Goal: Task Accomplishment & Management: Use online tool/utility

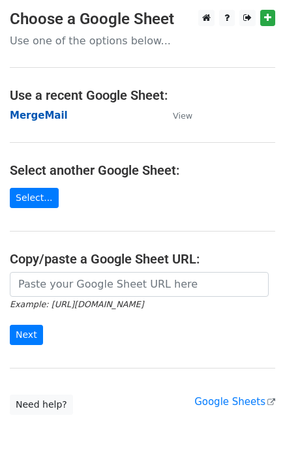
click at [44, 119] on strong "MergeMail" at bounding box center [39, 116] width 58 height 12
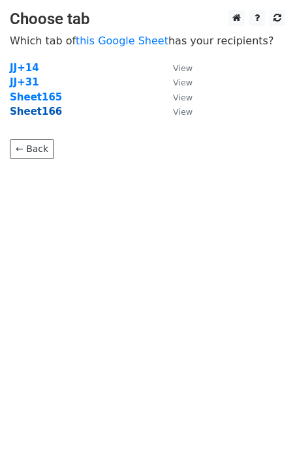
click at [44, 115] on strong "Sheet166" at bounding box center [36, 112] width 52 height 12
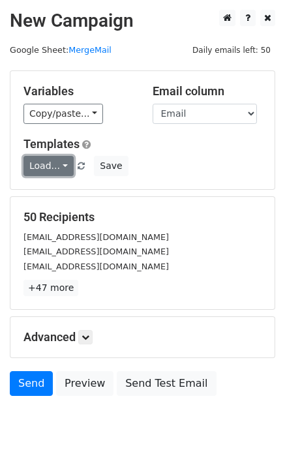
click at [45, 158] on link "Load..." at bounding box center [48, 166] width 50 height 20
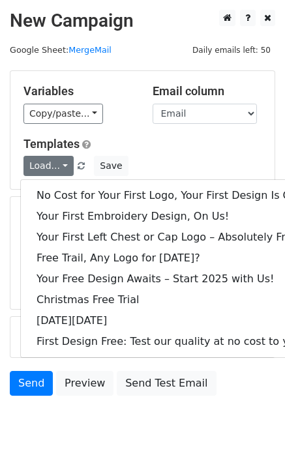
click at [67, 183] on div "No Cost for Your First Logo, Your First Design Is On Us! Your First Embroidery …" at bounding box center [177, 268] width 314 height 179
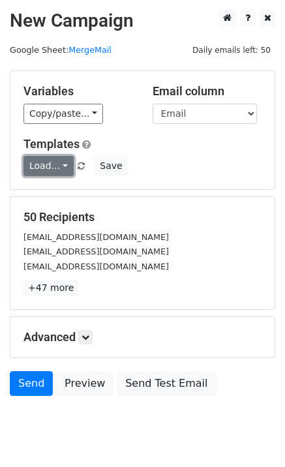
click at [57, 164] on link "Load..." at bounding box center [48, 166] width 50 height 20
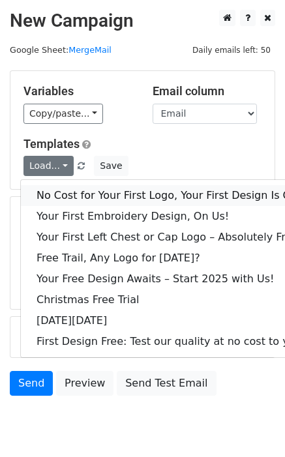
click at [77, 194] on link "No Cost for Your First Logo, Your First Design Is On Us!" at bounding box center [177, 195] width 313 height 21
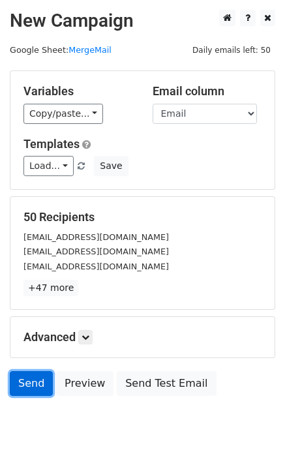
click at [23, 383] on link "Send" at bounding box center [31, 383] width 43 height 25
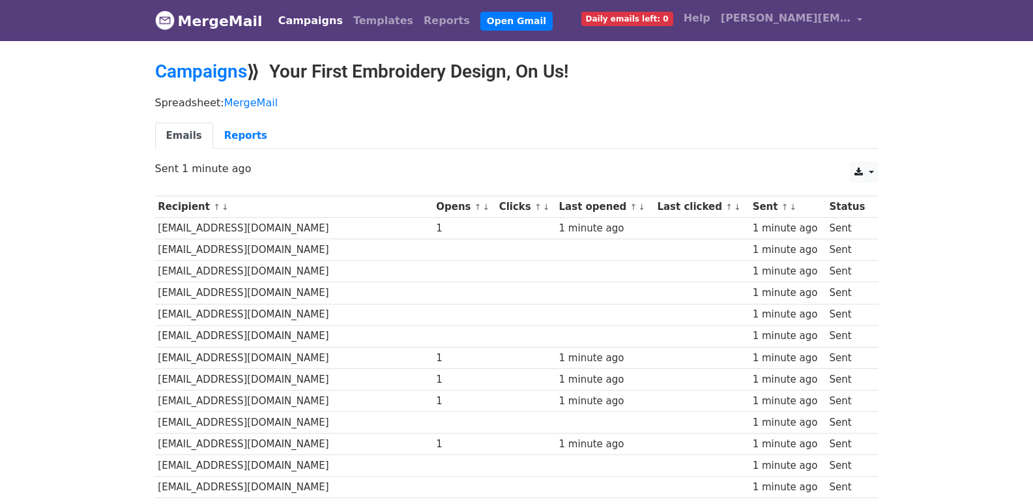
scroll to position [869, 0]
